Goal: Browse casually: Explore the website without a specific task or goal

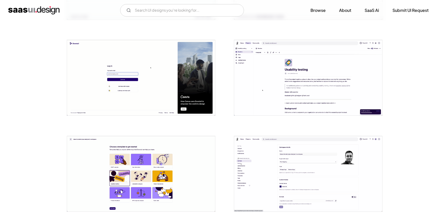
scroll to position [286, 0]
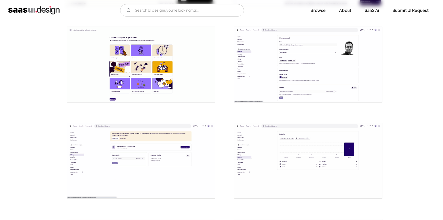
click at [146, 82] on img "open lightbox" at bounding box center [141, 64] width 148 height 75
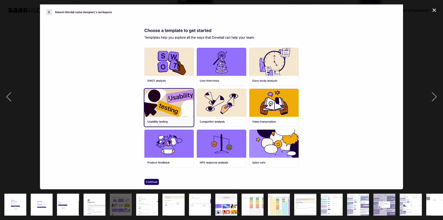
click at [225, 205] on img "show item 9 of 25" at bounding box center [226, 205] width 43 height 22
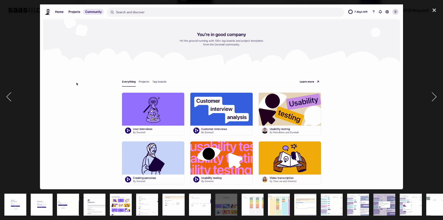
click at [256, 201] on img "show item 10 of 25" at bounding box center [252, 205] width 43 height 22
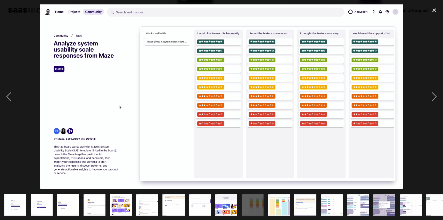
click at [278, 206] on img "show item 11 of 25" at bounding box center [278, 205] width 43 height 22
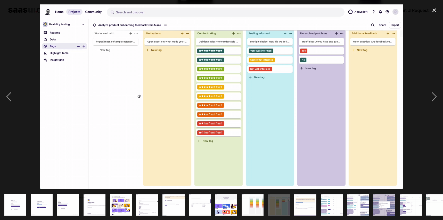
click at [301, 207] on img "show item 12 of 25" at bounding box center [305, 205] width 43 height 22
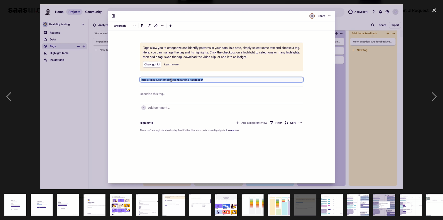
click at [317, 209] on div "show item 12 of 25" at bounding box center [305, 204] width 26 height 31
click at [331, 209] on img "show item 13 of 25" at bounding box center [331, 205] width 43 height 22
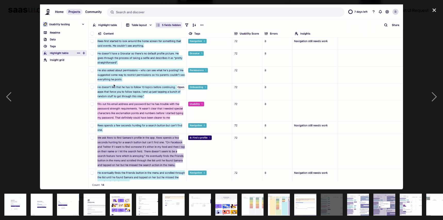
click at [349, 208] on img "show item 14 of 25" at bounding box center [358, 205] width 43 height 22
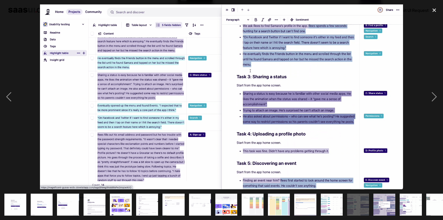
click at [122, 210] on img "show item 5 of 25" at bounding box center [120, 205] width 43 height 22
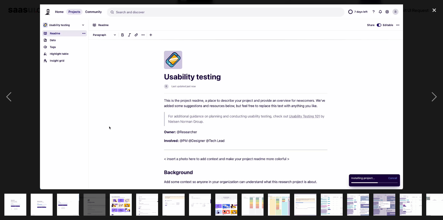
drag, startPoint x: 124, startPoint y: 105, endPoint x: 199, endPoint y: 14, distance: 117.7
